Goal: Task Accomplishment & Management: Manage account settings

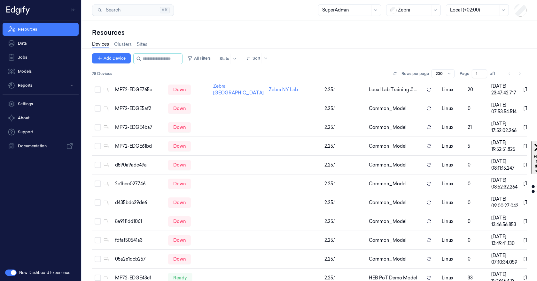
scroll to position [516, 0]
click at [229, 61] on div at bounding box center [224, 59] width 10 height 6
click at [235, 71] on div "Ready" at bounding box center [232, 72] width 13 height 7
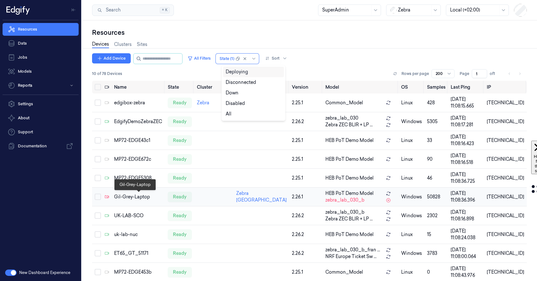
click at [134, 198] on div "Gil-Grey-Laptop" at bounding box center [138, 197] width 49 height 7
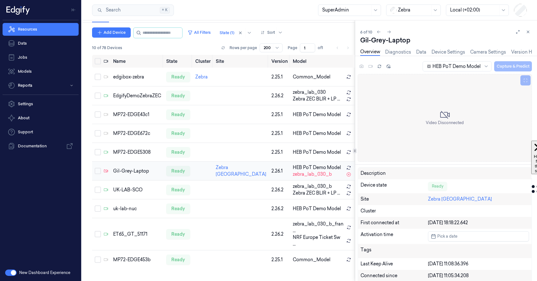
scroll to position [27, 0]
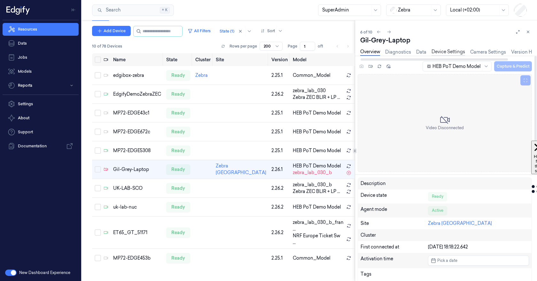
click at [444, 51] on link "Device Settings" at bounding box center [448, 52] width 34 height 7
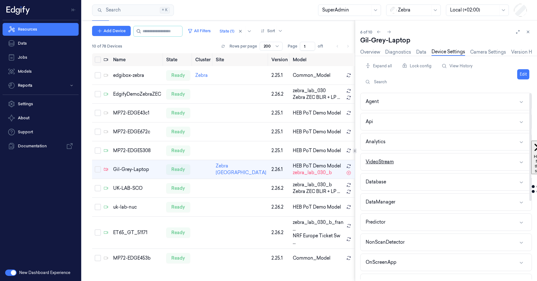
click at [439, 163] on button "VideoStream" at bounding box center [445, 162] width 171 height 17
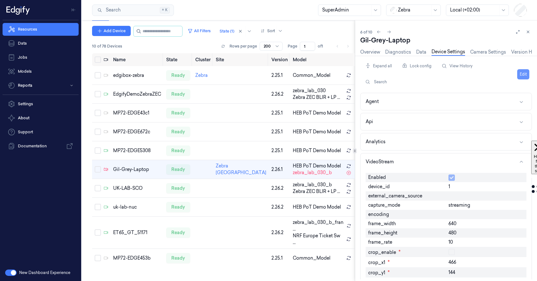
click at [521, 72] on button "Edit" at bounding box center [523, 74] width 12 height 10
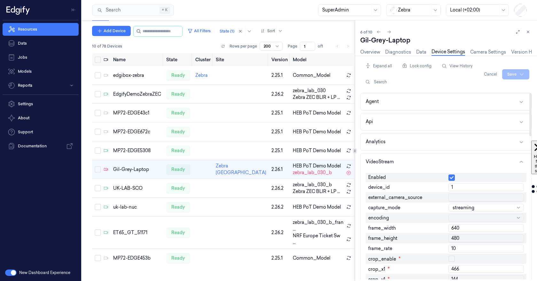
click at [462, 187] on input "1" at bounding box center [485, 188] width 75 height 8
type input "0"
click at [508, 79] on html "Resources Data Jobs Models Reports Settings About Support Documentation New Das…" at bounding box center [268, 140] width 537 height 281
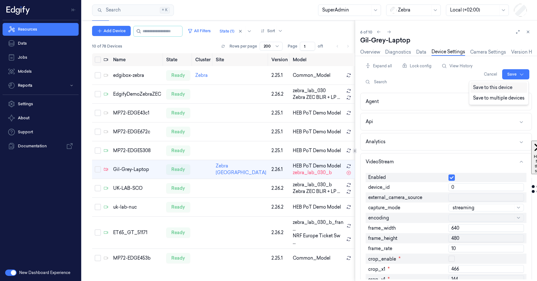
click at [490, 89] on div "Save to this device" at bounding box center [498, 87] width 57 height 11
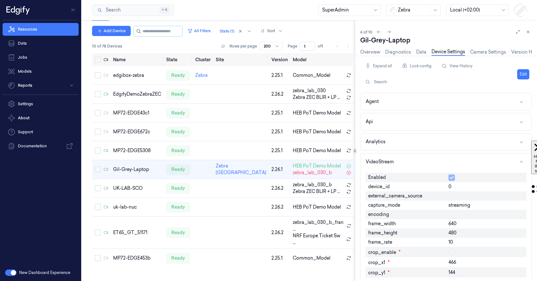
scroll to position [7, 0]
click at [372, 50] on link "Overview" at bounding box center [370, 52] width 20 height 7
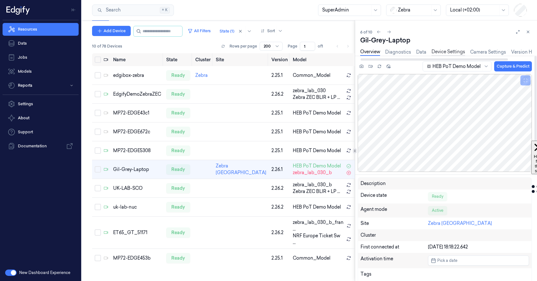
click at [446, 54] on link "Device Settings" at bounding box center [448, 52] width 34 height 7
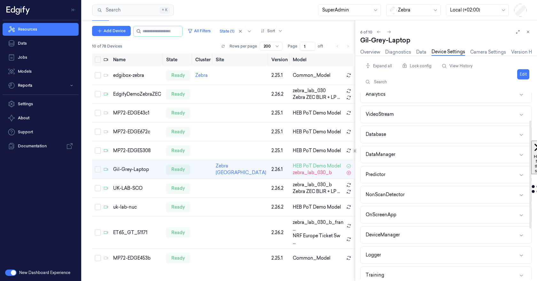
scroll to position [48, 0]
click at [454, 198] on button "NonScanDetector" at bounding box center [445, 194] width 171 height 17
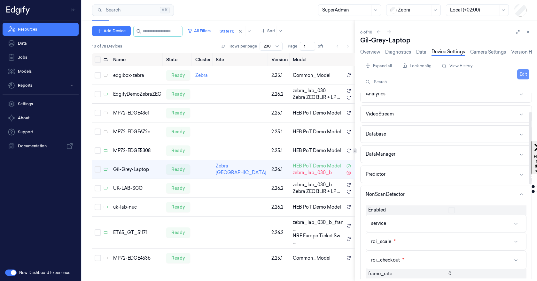
click at [522, 77] on button "Edit" at bounding box center [523, 74] width 12 height 10
click at [508, 197] on button "NonScanDetector" at bounding box center [445, 194] width 171 height 17
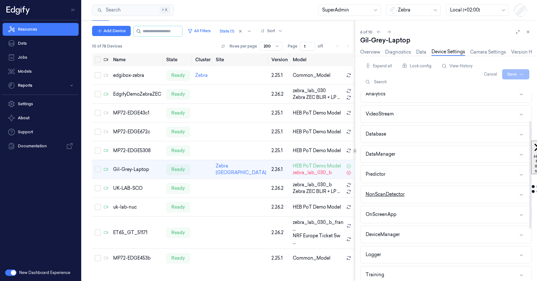
click at [508, 197] on button "NonScanDetector" at bounding box center [445, 194] width 171 height 17
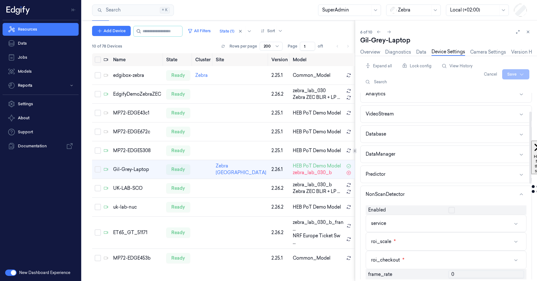
click at [453, 210] on button "button" at bounding box center [451, 210] width 6 height 6
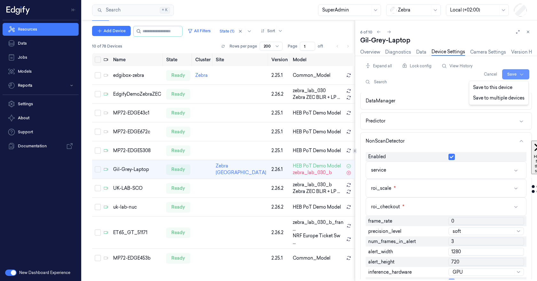
click at [510, 73] on html "Resources Data Jobs Models Reports Settings About Support Documentation New Das…" at bounding box center [268, 140] width 537 height 281
click at [491, 88] on div "Save to this device" at bounding box center [498, 87] width 57 height 11
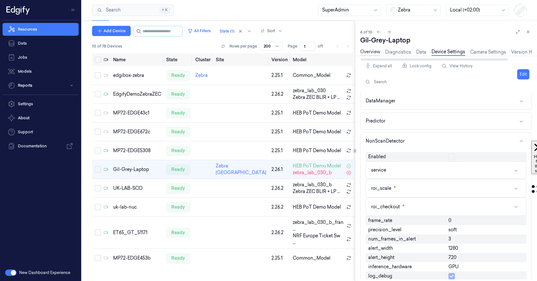
click at [370, 51] on link "Overview" at bounding box center [370, 52] width 20 height 7
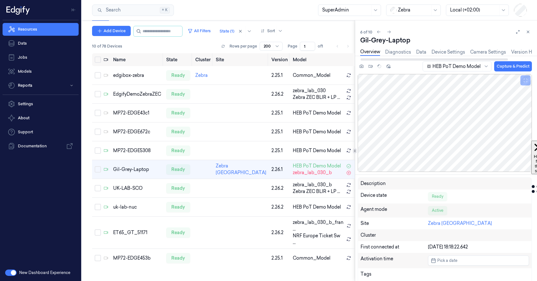
scroll to position [7, 0]
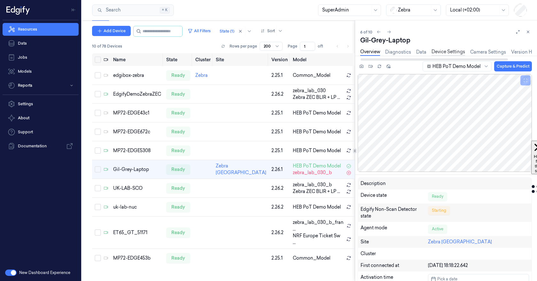
click at [439, 55] on link "Device Settings" at bounding box center [448, 52] width 34 height 7
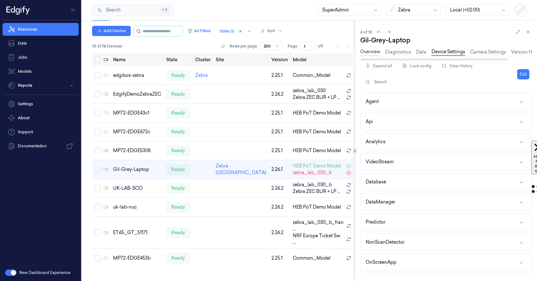
click at [375, 53] on link "Overview" at bounding box center [370, 52] width 20 height 7
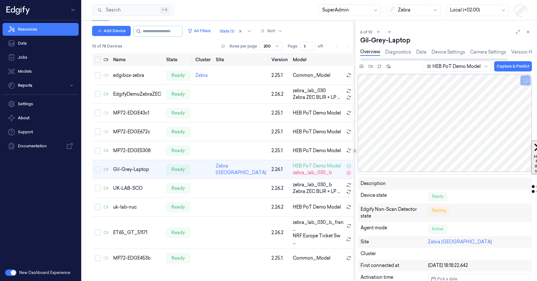
scroll to position [7, 0]
click at [439, 54] on link "Device Settings" at bounding box center [448, 52] width 34 height 7
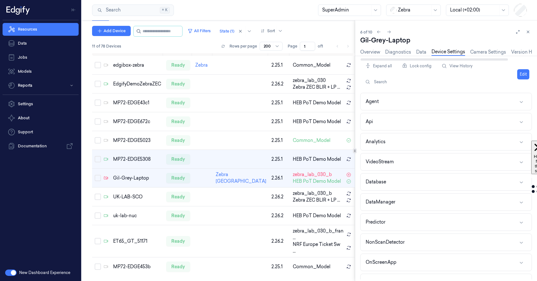
scroll to position [26, 0]
click at [460, 243] on button "NonScanDetector" at bounding box center [445, 242] width 171 height 17
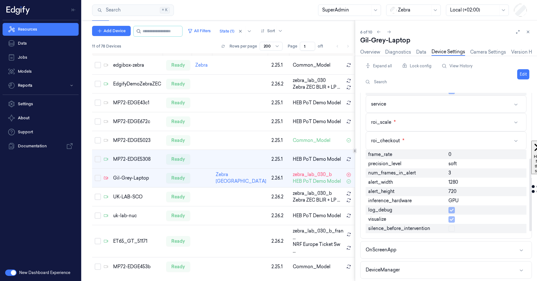
scroll to position [168, 0]
click at [368, 51] on link "Overview" at bounding box center [370, 52] width 20 height 7
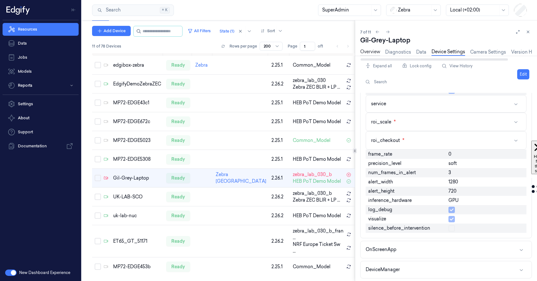
click at [369, 51] on link "Overview" at bounding box center [370, 52] width 20 height 7
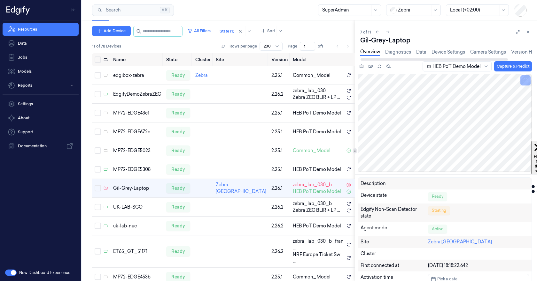
scroll to position [26, 0]
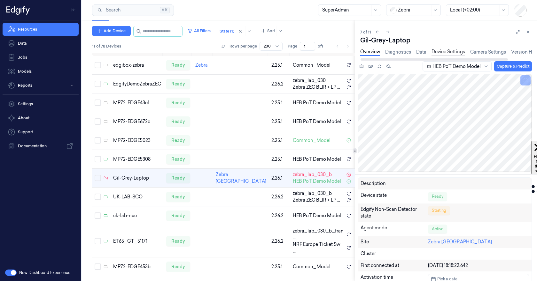
click at [442, 50] on link "Device Settings" at bounding box center [448, 52] width 34 height 7
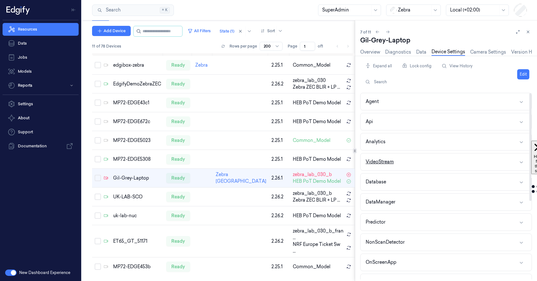
click at [464, 163] on button "VideoStream" at bounding box center [445, 162] width 171 height 17
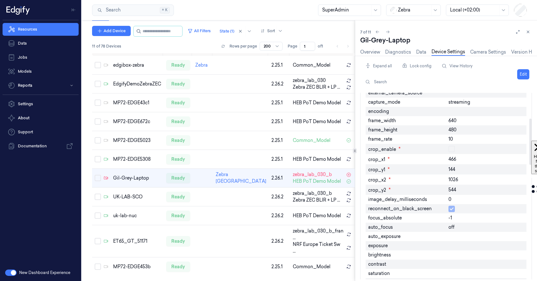
scroll to position [102, 0]
click at [451, 136] on div "480" at bounding box center [486, 131] width 80 height 9
click at [451, 141] on span "10" at bounding box center [450, 140] width 4 height 7
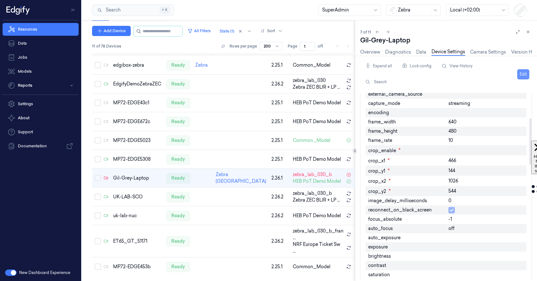
click at [522, 73] on button "Edit" at bounding box center [523, 74] width 12 height 10
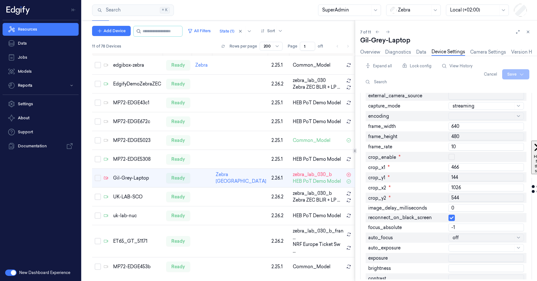
scroll to position [103, 0]
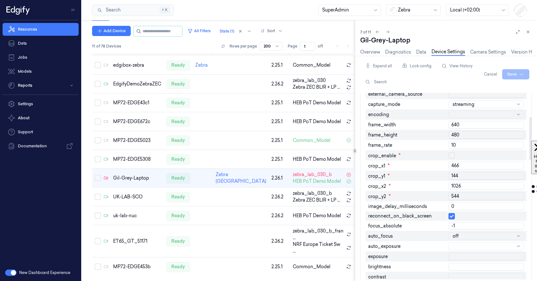
click at [459, 146] on input "10" at bounding box center [485, 146] width 75 height 8
type input "-8"
type input "15"
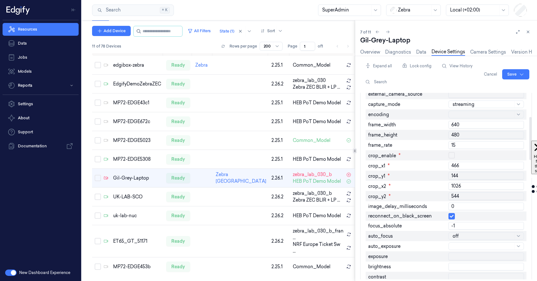
click at [531, 88] on div "Expand all Lock config View History Search Cancel Save Agent Api Analytics Vide…" at bounding box center [446, 170] width 172 height 219
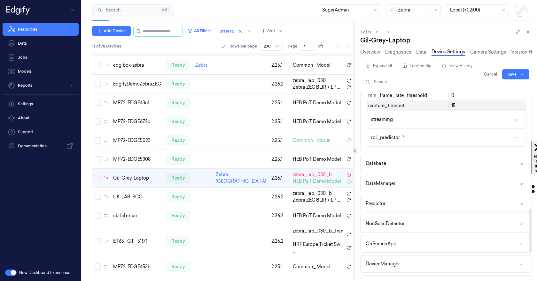
scroll to position [503, 0]
click at [449, 226] on button "NonScanDetector" at bounding box center [445, 223] width 171 height 17
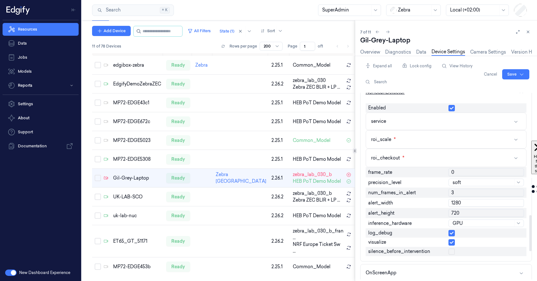
scroll to position [634, 0]
click at [455, 173] on input "0" at bounding box center [485, 173] width 75 height 8
type input "15"
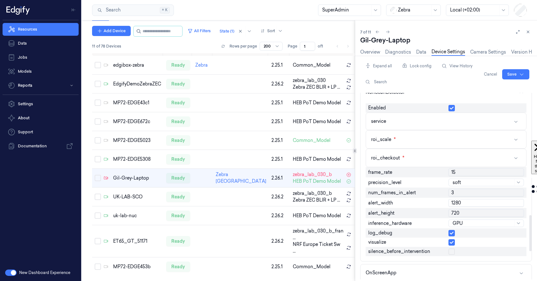
click at [528, 166] on div "Enabled service roi_scale * roi_checkout * frame_rate 15 precision_level soft n…" at bounding box center [445, 181] width 171 height 161
click at [513, 73] on html "Resources Data Jobs Models Reports Settings About Support Documentation New Das…" at bounding box center [268, 140] width 537 height 281
click at [497, 87] on div "Save to this device" at bounding box center [498, 87] width 57 height 11
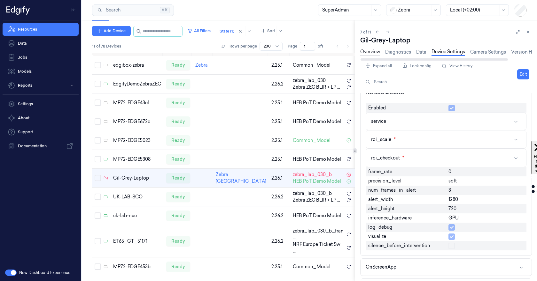
click at [367, 55] on link "Overview" at bounding box center [370, 52] width 20 height 7
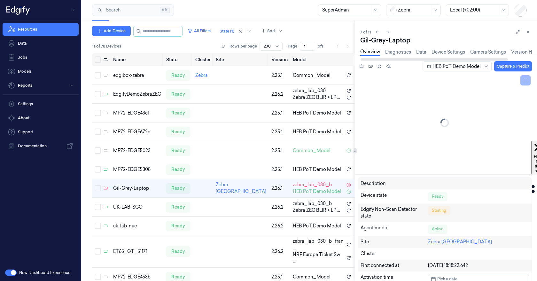
scroll to position [26, 0]
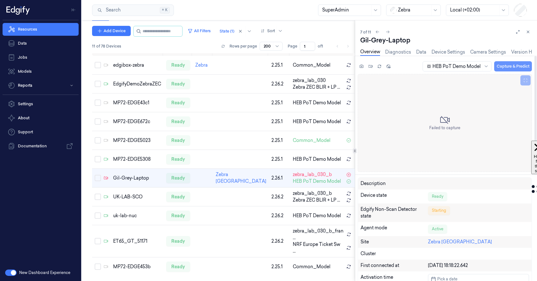
click at [501, 65] on button "Capture & Predict" at bounding box center [513, 66] width 38 height 10
click at [449, 49] on link "Device Settings" at bounding box center [448, 52] width 34 height 7
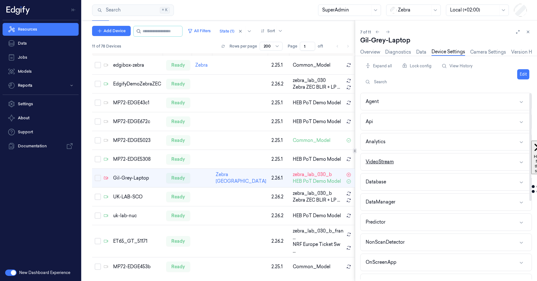
click at [443, 158] on button "VideoStream" at bounding box center [445, 162] width 171 height 17
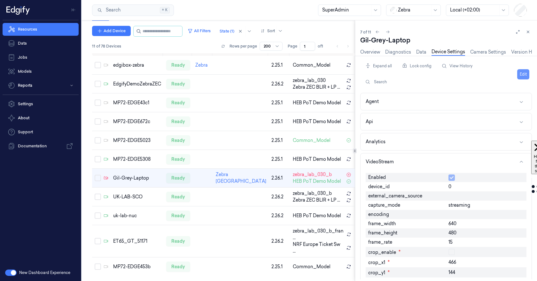
click at [525, 74] on button "Edit" at bounding box center [523, 74] width 12 height 10
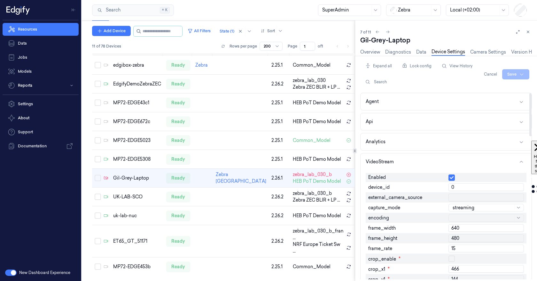
click at [452, 250] on input "15" at bounding box center [485, 249] width 75 height 8
type input "25"
click at [532, 249] on div "Expand all Lock config View History Search Cancel Save Agent Api Analytics Vide…" at bounding box center [448, 169] width 177 height 226
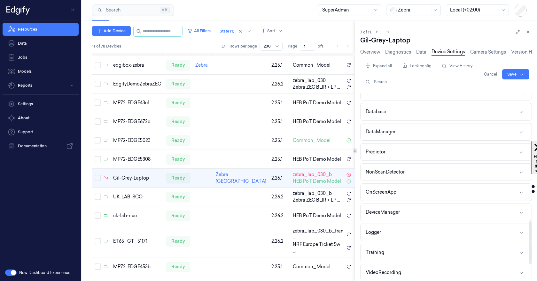
scroll to position [555, 0]
click at [463, 192] on button "OnScreenApp" at bounding box center [445, 192] width 171 height 17
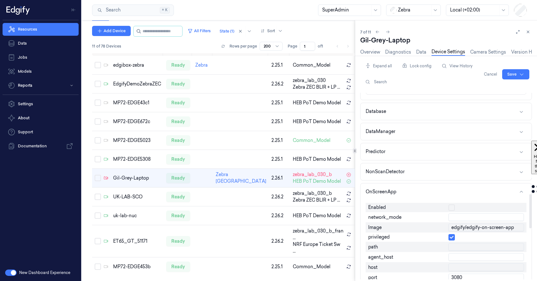
click at [451, 208] on button "button" at bounding box center [451, 208] width 6 height 6
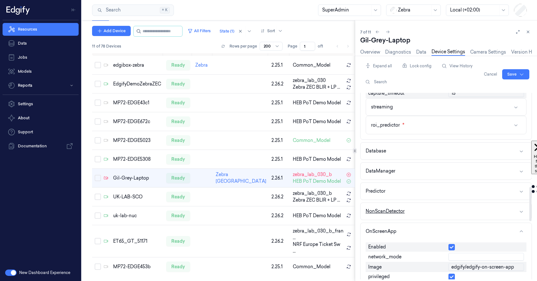
click at [486, 209] on button "NonScanDetector" at bounding box center [445, 211] width 171 height 17
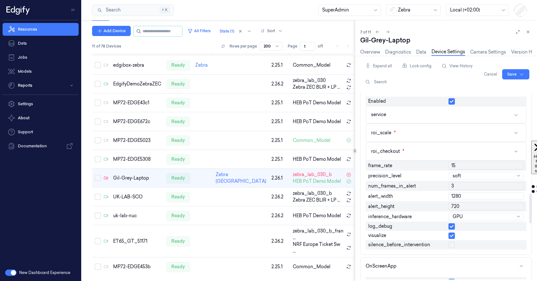
scroll to position [640, 0]
click at [506, 75] on html "Resources Data Jobs Models Reports Settings About Support Documentation New Das…" at bounding box center [268, 140] width 537 height 281
click at [499, 86] on div "Save to this device" at bounding box center [498, 87] width 57 height 11
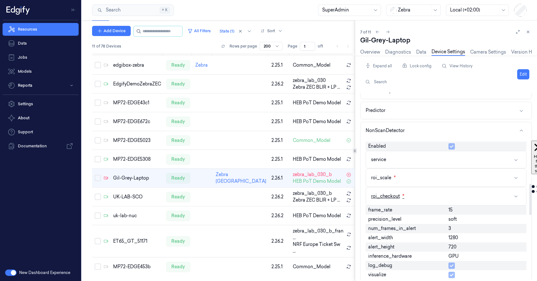
scroll to position [540, 0]
click at [418, 160] on button "service" at bounding box center [446, 159] width 160 height 17
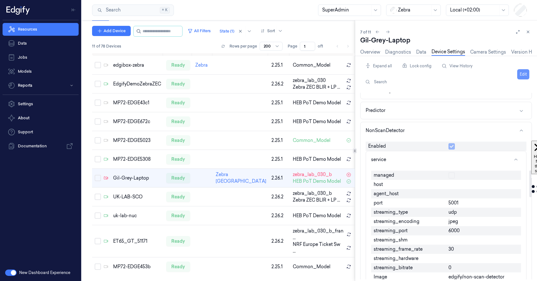
click at [521, 72] on button "Edit" at bounding box center [523, 74] width 12 height 10
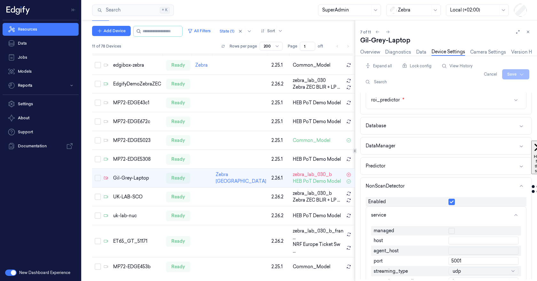
scroll to position [596, 0]
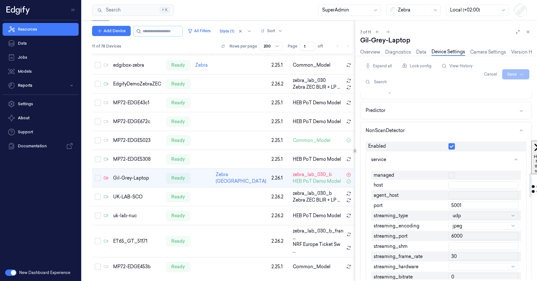
click at [451, 176] on button "button" at bounding box center [451, 175] width 6 height 6
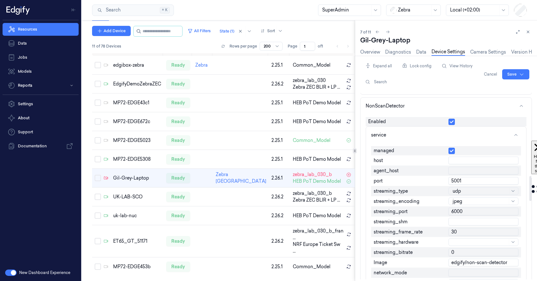
scroll to position [620, 0]
click at [459, 232] on input "30" at bounding box center [483, 232] width 70 height 8
click at [459, 231] on input "3" at bounding box center [483, 232] width 70 height 8
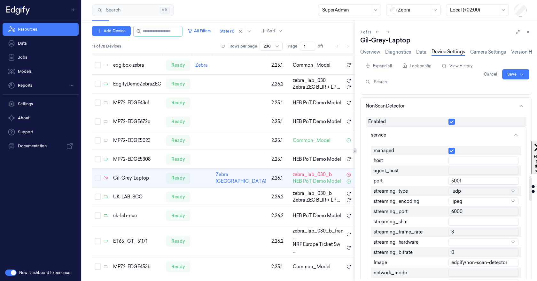
click at [459, 231] on input "3" at bounding box center [483, 232] width 70 height 8
type input "15"
click at [523, 231] on div "managed host agent_host port 5001 streaming_type udp streaming_encoding jpeg st…" at bounding box center [446, 249] width 160 height 210
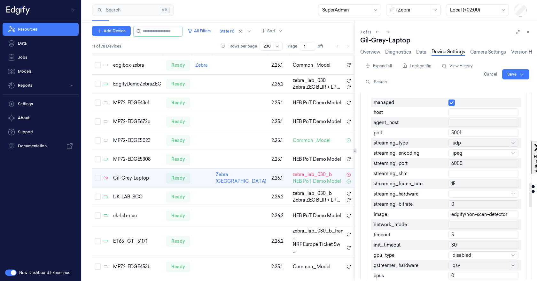
scroll to position [705, 0]
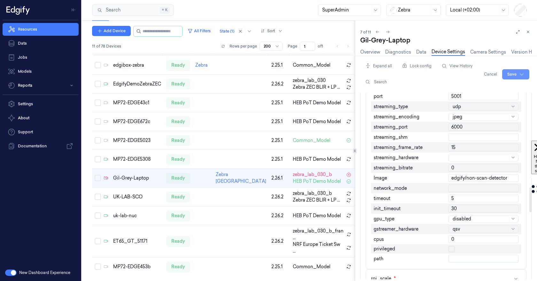
click at [508, 77] on html "Resources Data Jobs Models Reports Settings About Support Documentation New Das…" at bounding box center [268, 140] width 537 height 281
click at [490, 87] on div "Save to this device" at bounding box center [498, 87] width 57 height 11
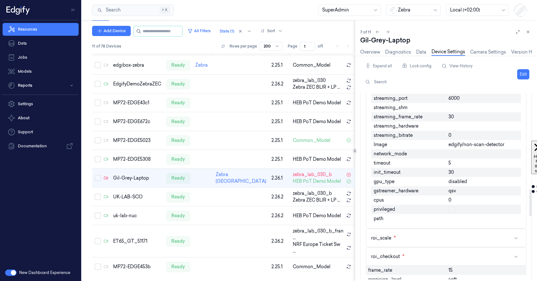
scroll to position [673, 0]
click at [372, 51] on link "Overview" at bounding box center [370, 52] width 20 height 7
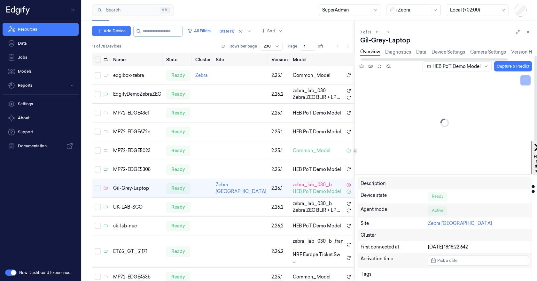
scroll to position [26, 0]
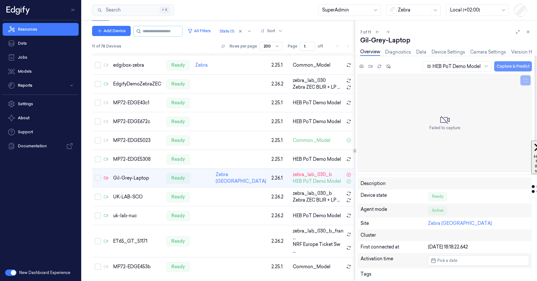
click at [509, 65] on button "Capture & Predict" at bounding box center [513, 66] width 38 height 10
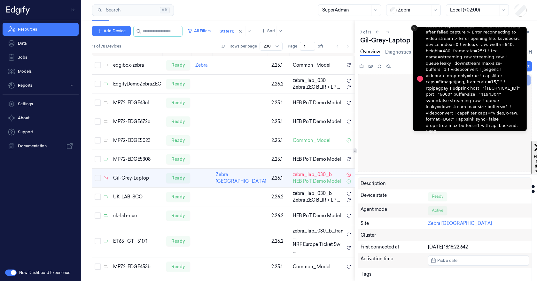
click at [414, 28] on line "Close toast" at bounding box center [414, 28] width 2 height 2
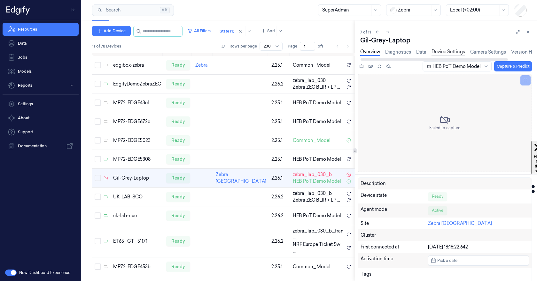
click at [446, 52] on link "Device Settings" at bounding box center [448, 52] width 34 height 7
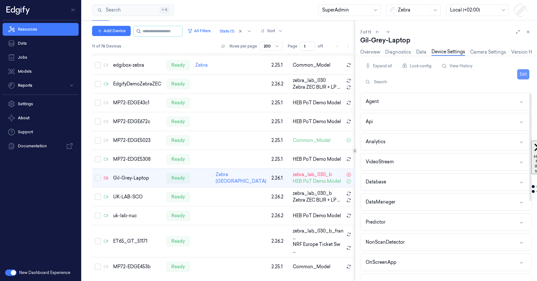
click at [523, 72] on button "Edit" at bounding box center [523, 74] width 12 height 10
click at [474, 160] on button "VideoStream" at bounding box center [445, 162] width 171 height 17
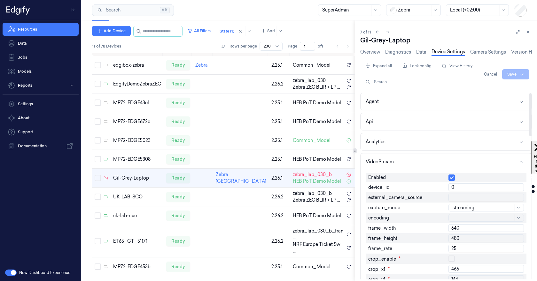
click at [462, 250] on input "25" at bounding box center [485, 249] width 75 height 8
type input "10"
click at [533, 238] on div "Expand all Lock config View History Search Cancel Save Agent Api Analytics Vide…" at bounding box center [448, 169] width 177 height 226
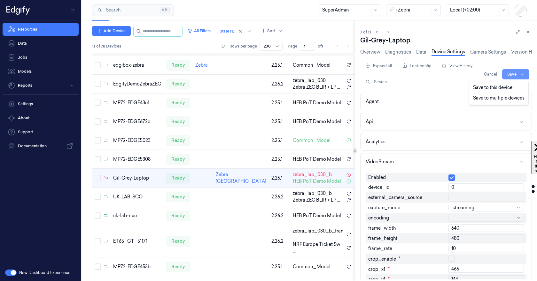
click at [508, 77] on html "Resources Data Jobs Models Reports Settings About Support Documentation New Das…" at bounding box center [268, 140] width 537 height 281
click at [491, 87] on div "Save to this device" at bounding box center [498, 87] width 57 height 11
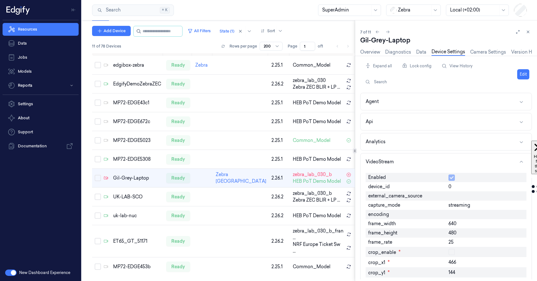
click at [533, 123] on div "Expand all Lock config View History Search Edit Agent Api Analytics VideoStream…" at bounding box center [448, 169] width 177 height 226
click at [370, 51] on link "Overview" at bounding box center [370, 52] width 20 height 7
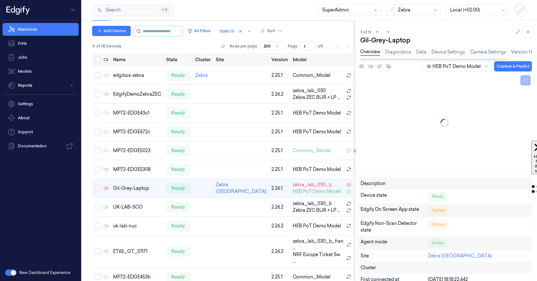
scroll to position [26, 0]
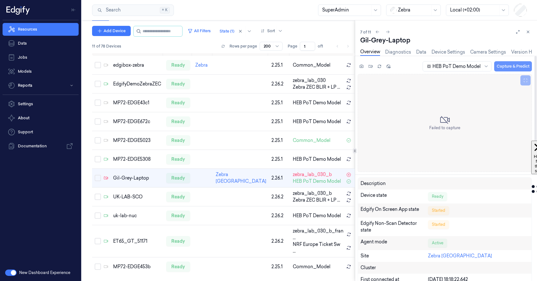
click at [506, 66] on button "Capture & Predict" at bounding box center [513, 66] width 38 height 10
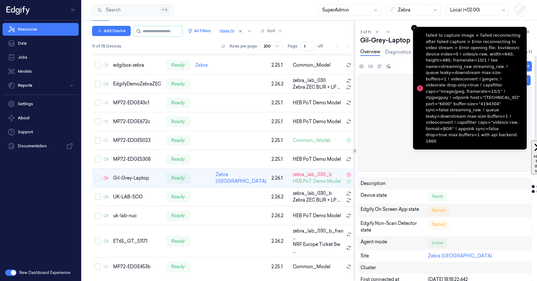
click at [387, 102] on div "Failed to capture" at bounding box center [444, 123] width 174 height 98
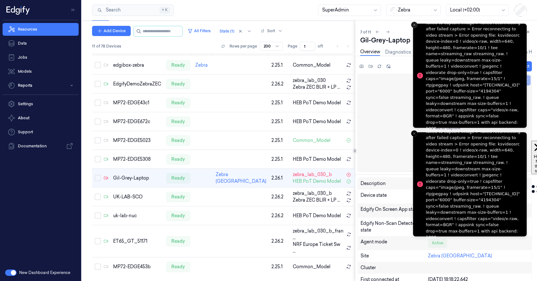
click at [413, 26] on icon "Close toast" at bounding box center [414, 25] width 4 height 4
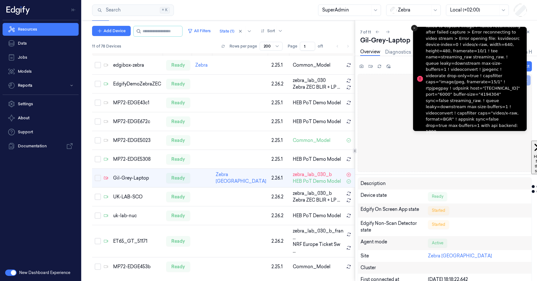
click at [413, 27] on icon "Close toast" at bounding box center [414, 28] width 4 height 4
